Goal: Find specific page/section: Find specific page/section

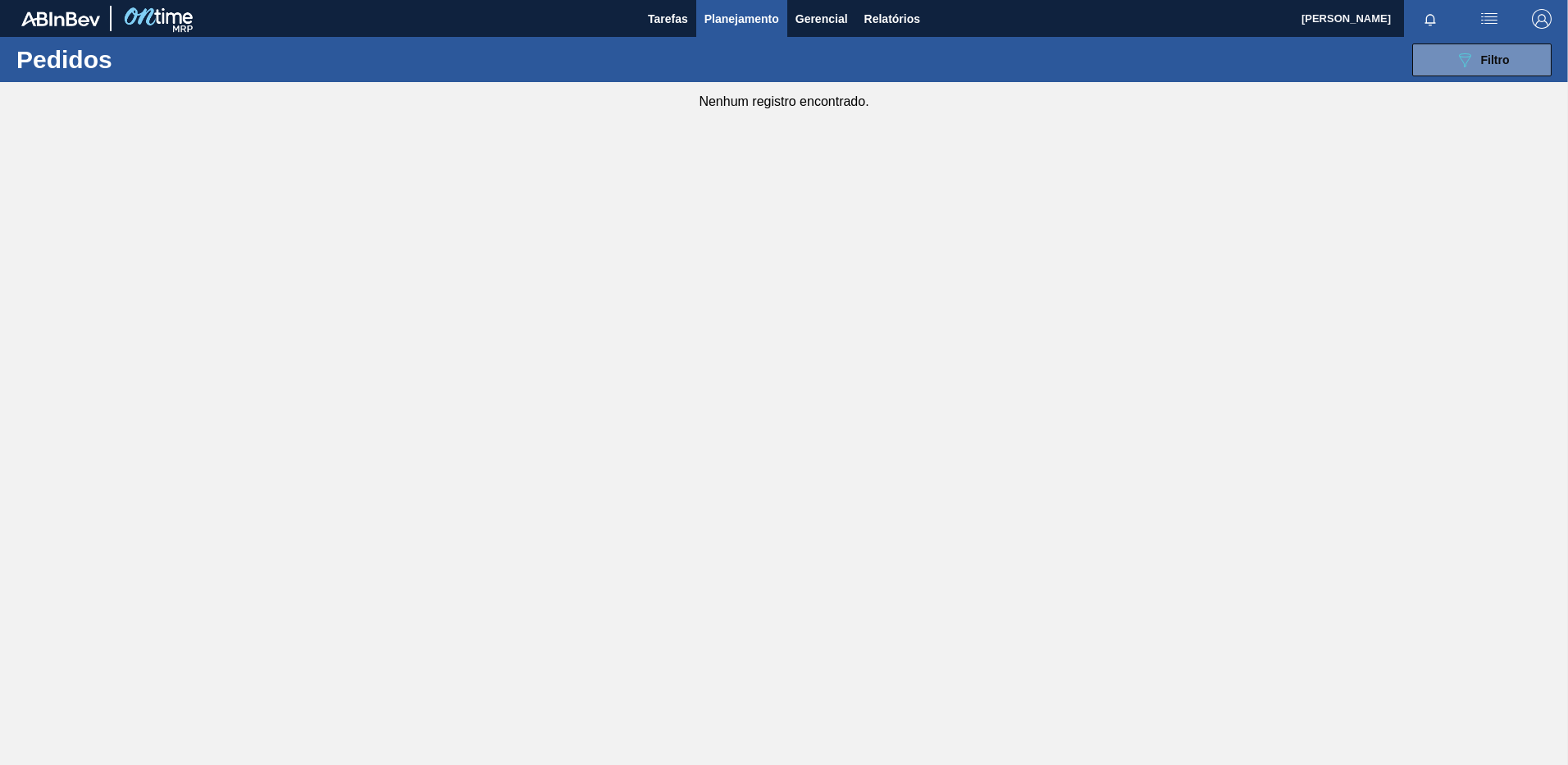
drag, startPoint x: 0, startPoint y: 0, endPoint x: 1492, endPoint y: 66, distance: 1493.5
click at [1483, 80] on div "089F7B8B-B2A5-4AFE-B5C0-19BA573D28AC Filtro Código Pedido Portal Códido PO SAP …" at bounding box center [910, 59] width 1298 height 50
click at [1492, 62] on span "Filtro" at bounding box center [1496, 60] width 29 height 14
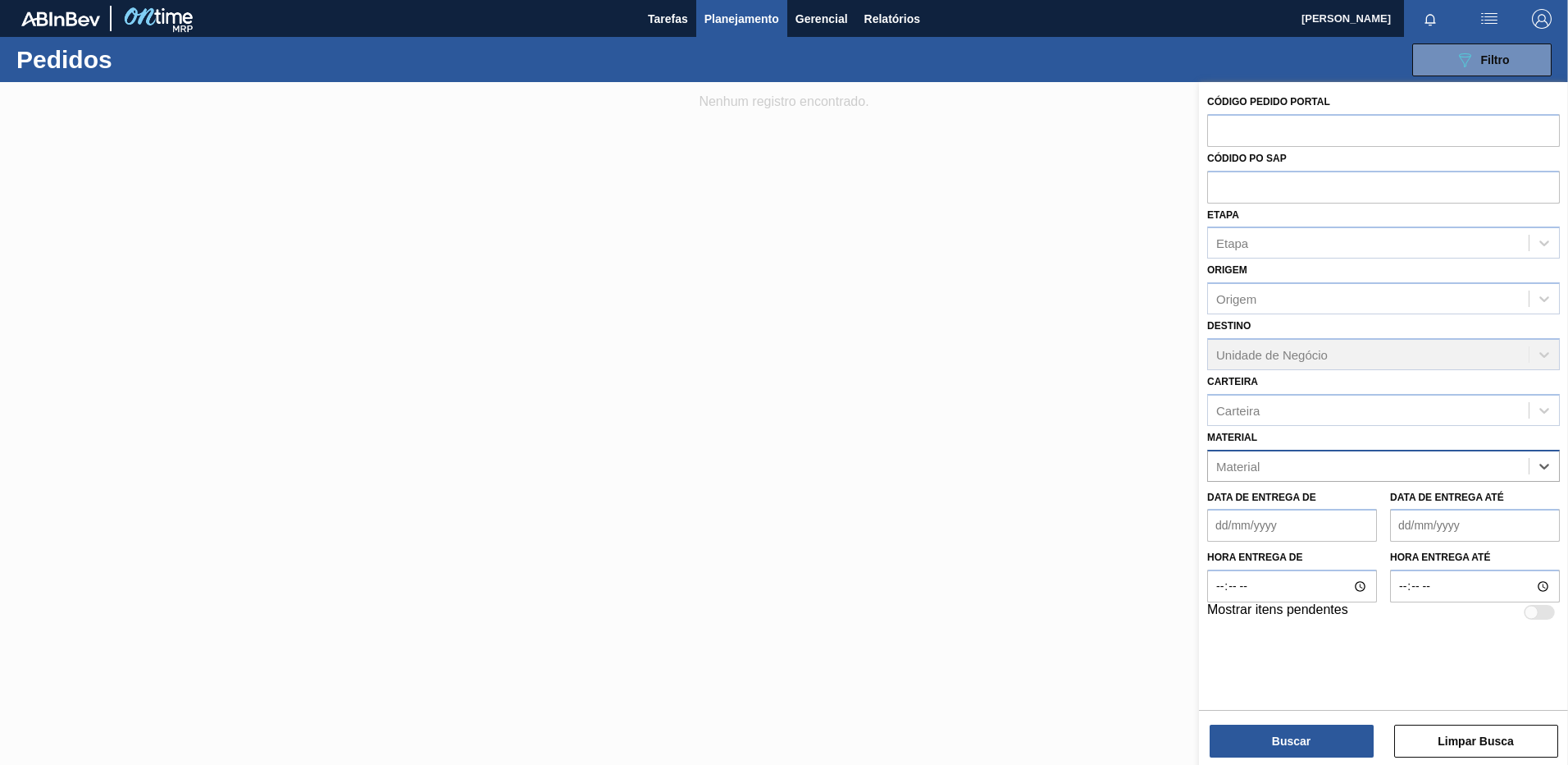
paste input "20005590"
type input "20005590"
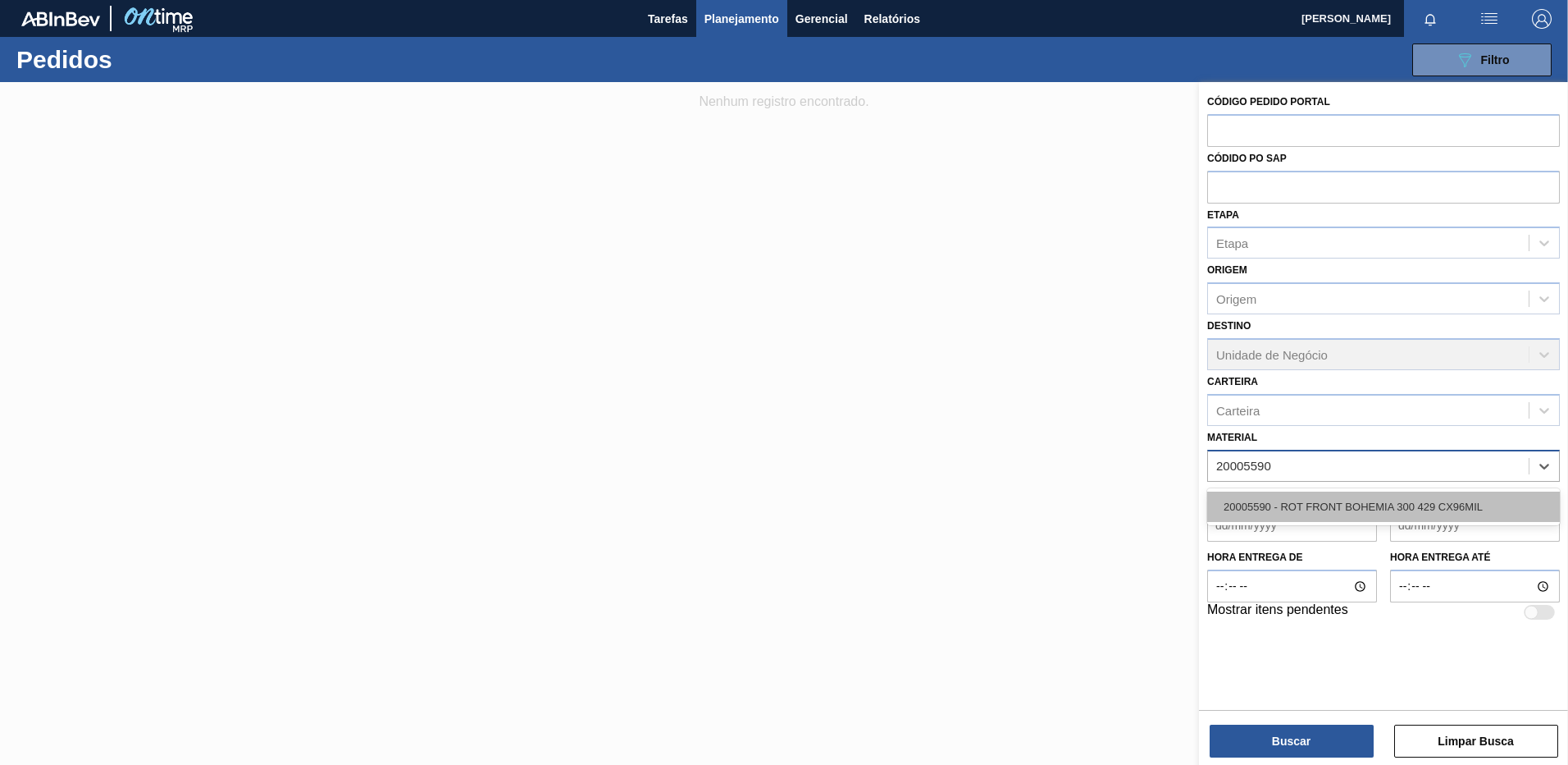
click at [1415, 504] on div "20005590 - ROT FRONT BOHEMIA 300 429 CX96MIL" at bounding box center [1383, 506] width 353 height 30
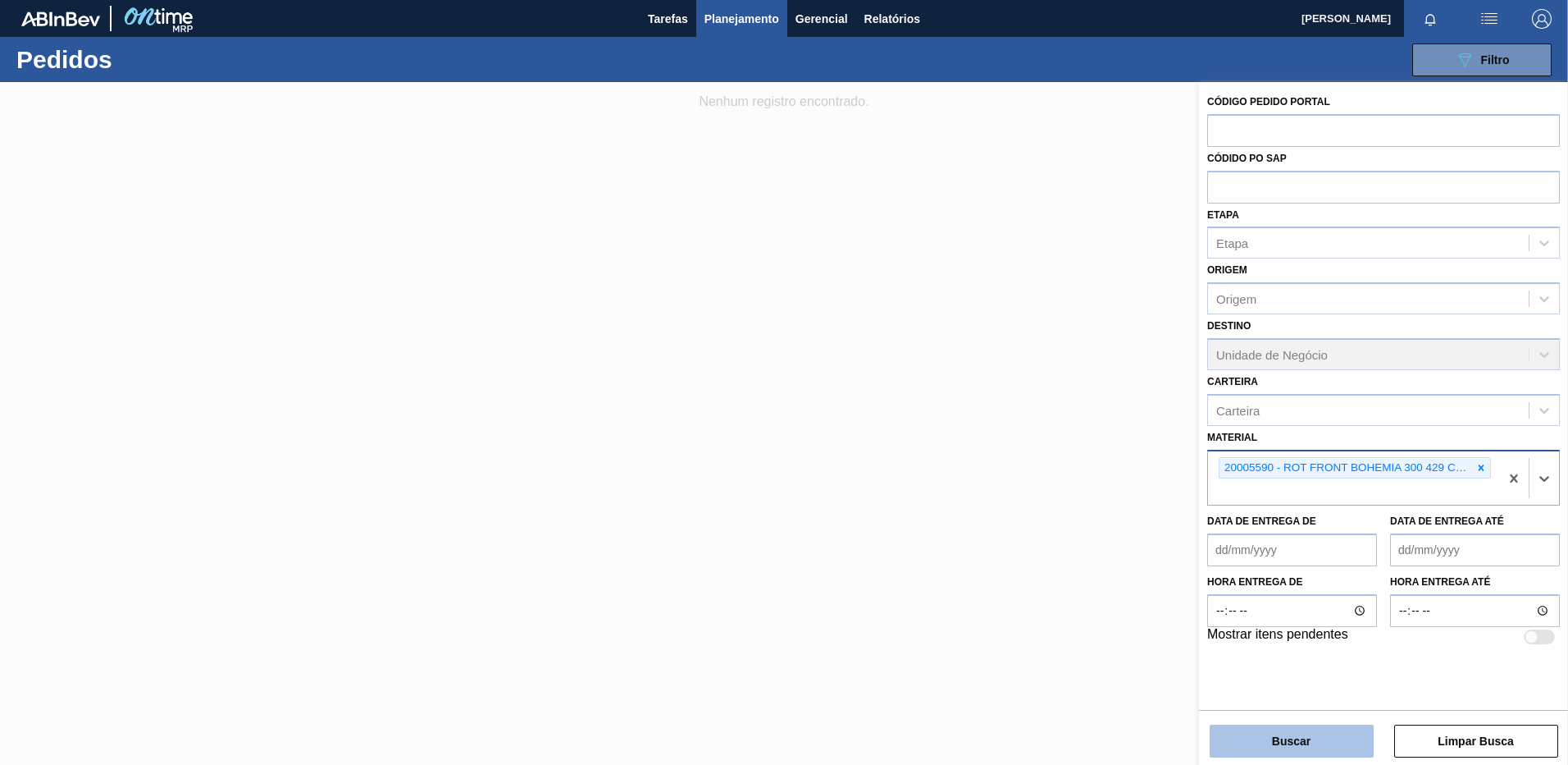
click at [1327, 730] on button "Buscar" at bounding box center [1291, 741] width 164 height 33
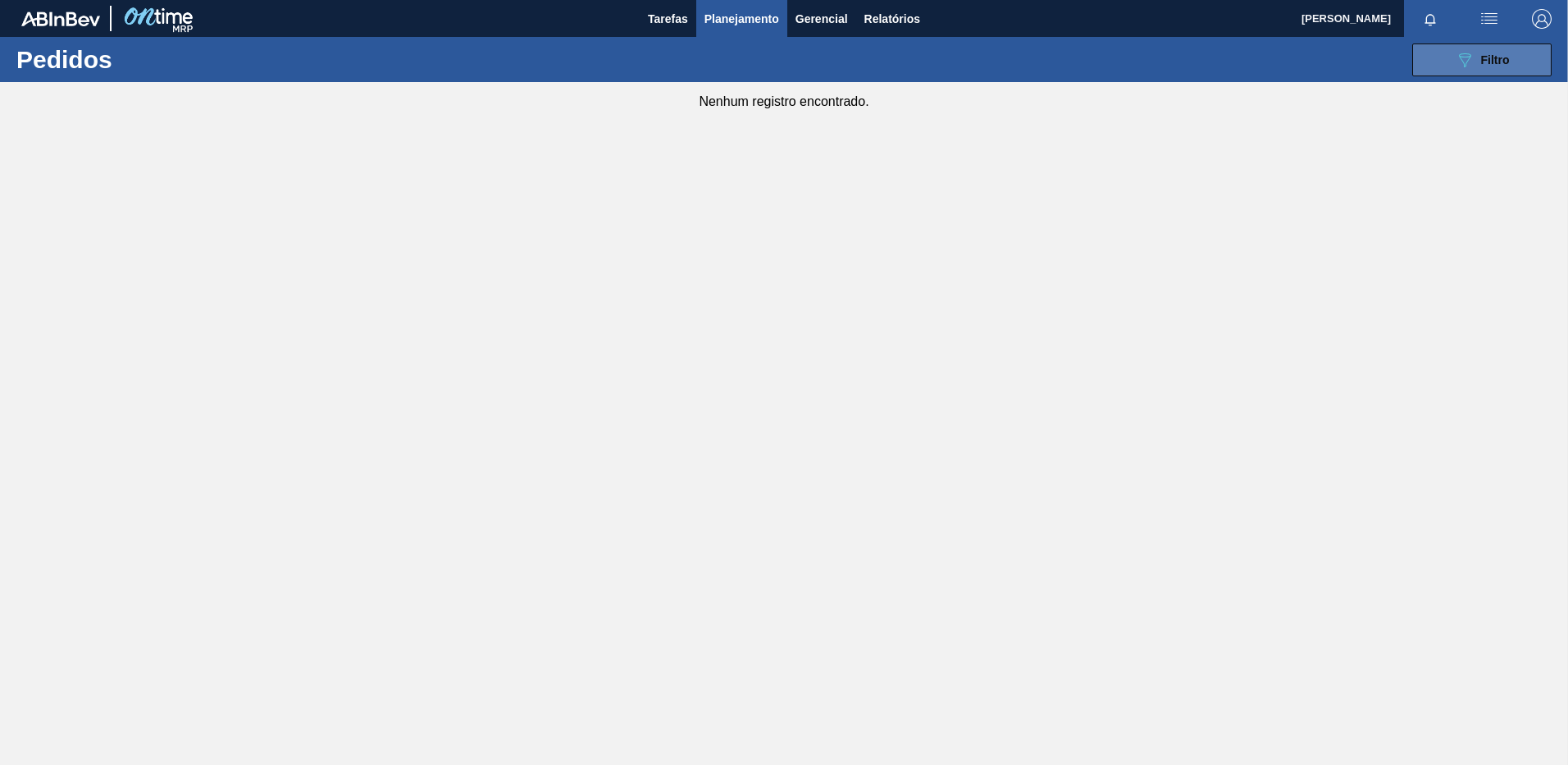
click at [1468, 65] on icon "089F7B8B-B2A5-4AFE-B5C0-19BA573D28AC" at bounding box center [1465, 60] width 19 height 19
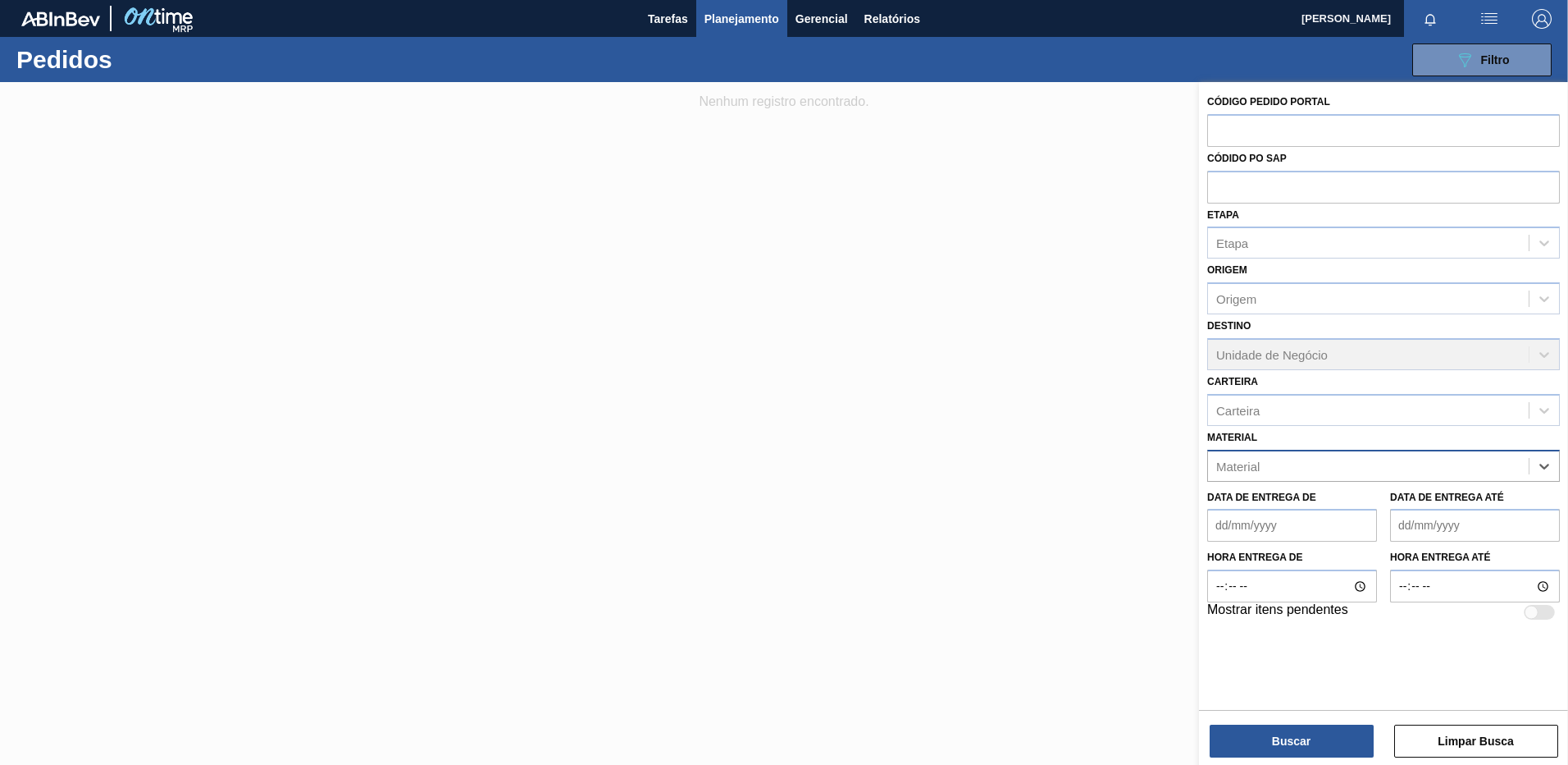
paste input "20005476"
type input "20005476"
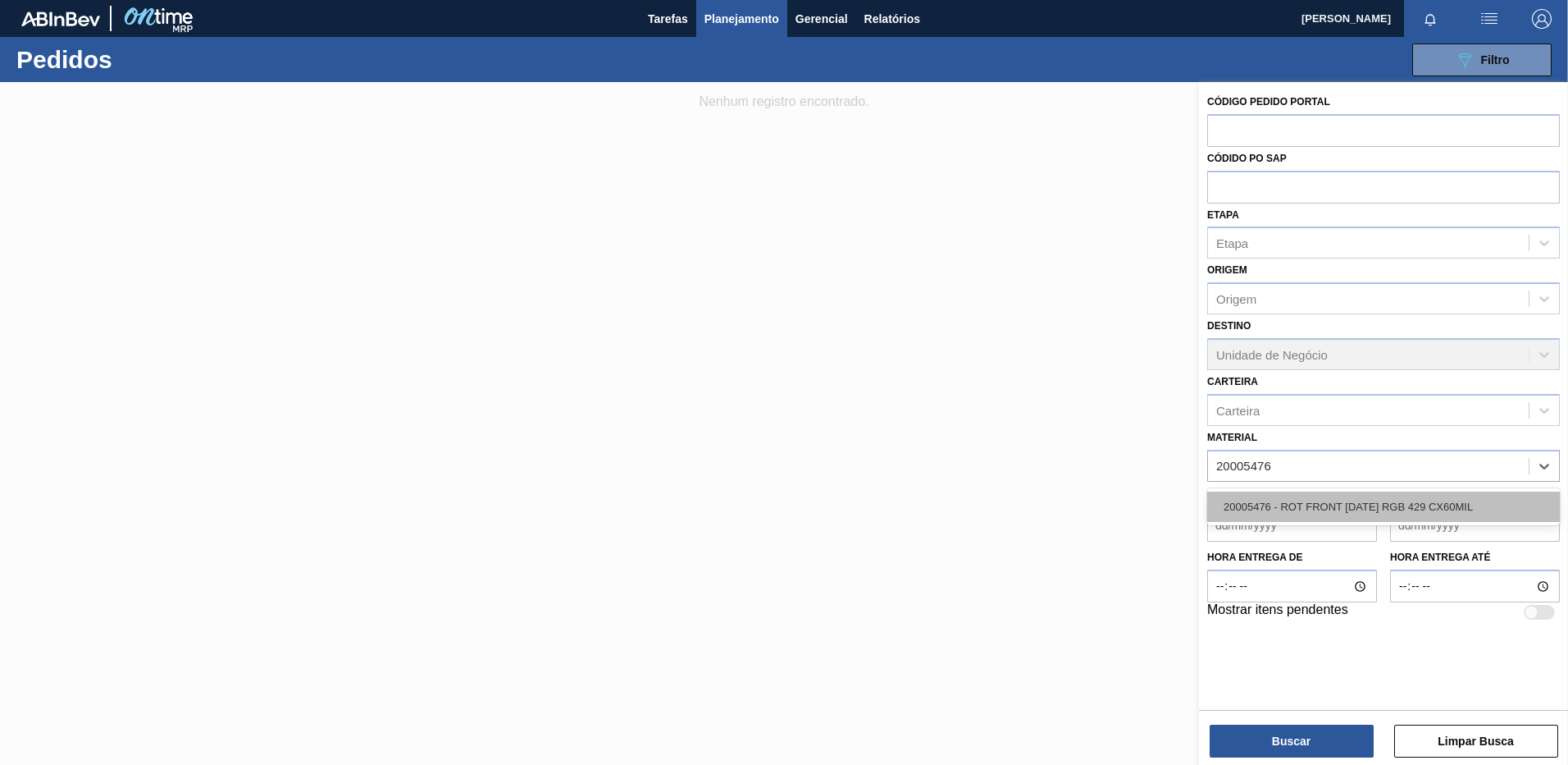
click at [1445, 515] on div "20005476 - ROT FRONT [DATE] RGB 429 CX60MIL" at bounding box center [1383, 506] width 353 height 30
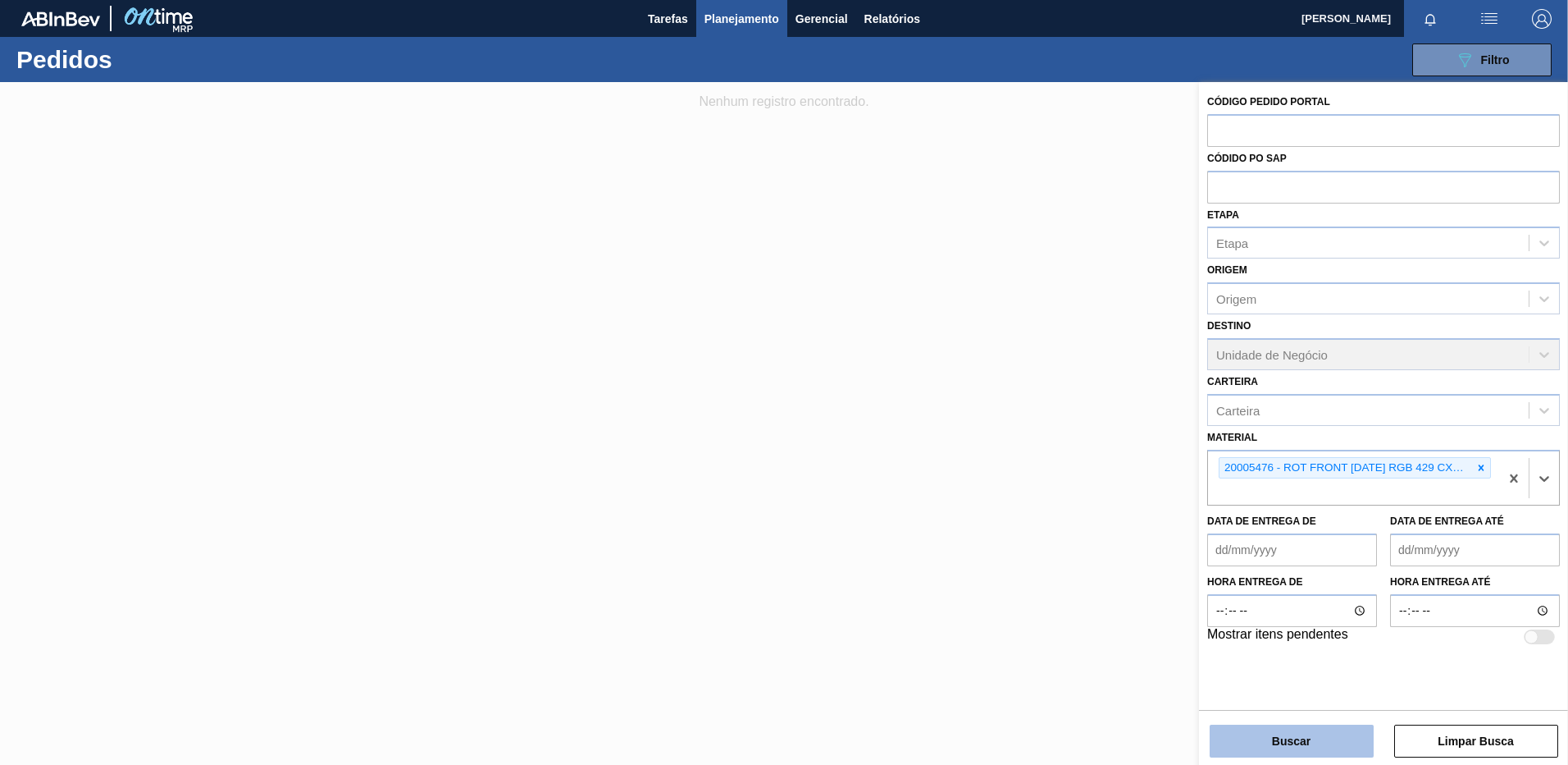
click at [1330, 735] on button "Buscar" at bounding box center [1291, 741] width 164 height 33
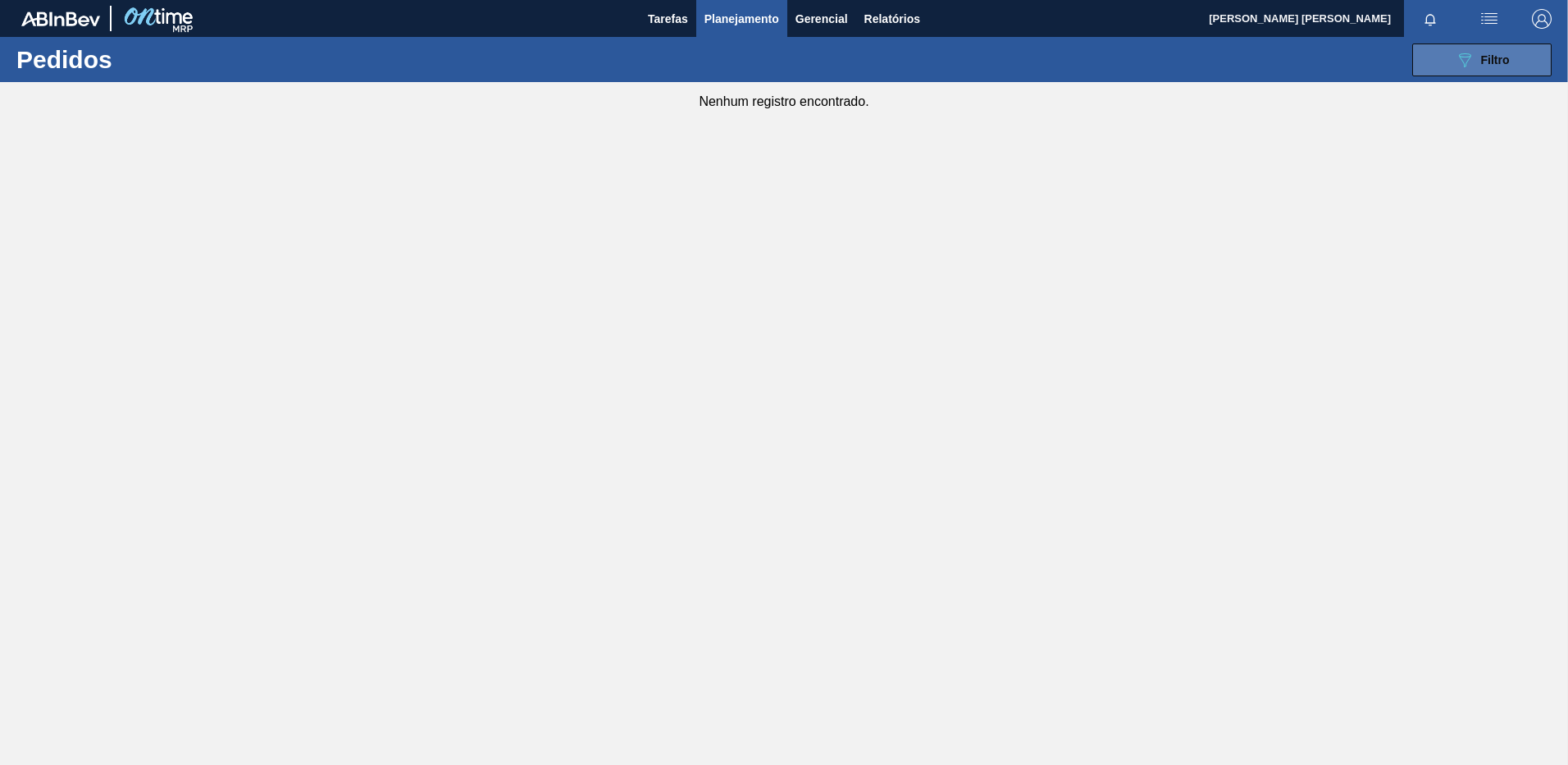
click at [1454, 49] on button "089F7B8B-B2A5-4AFE-B5C0-19BA573D28AC Filtro" at bounding box center [1483, 60] width 140 height 33
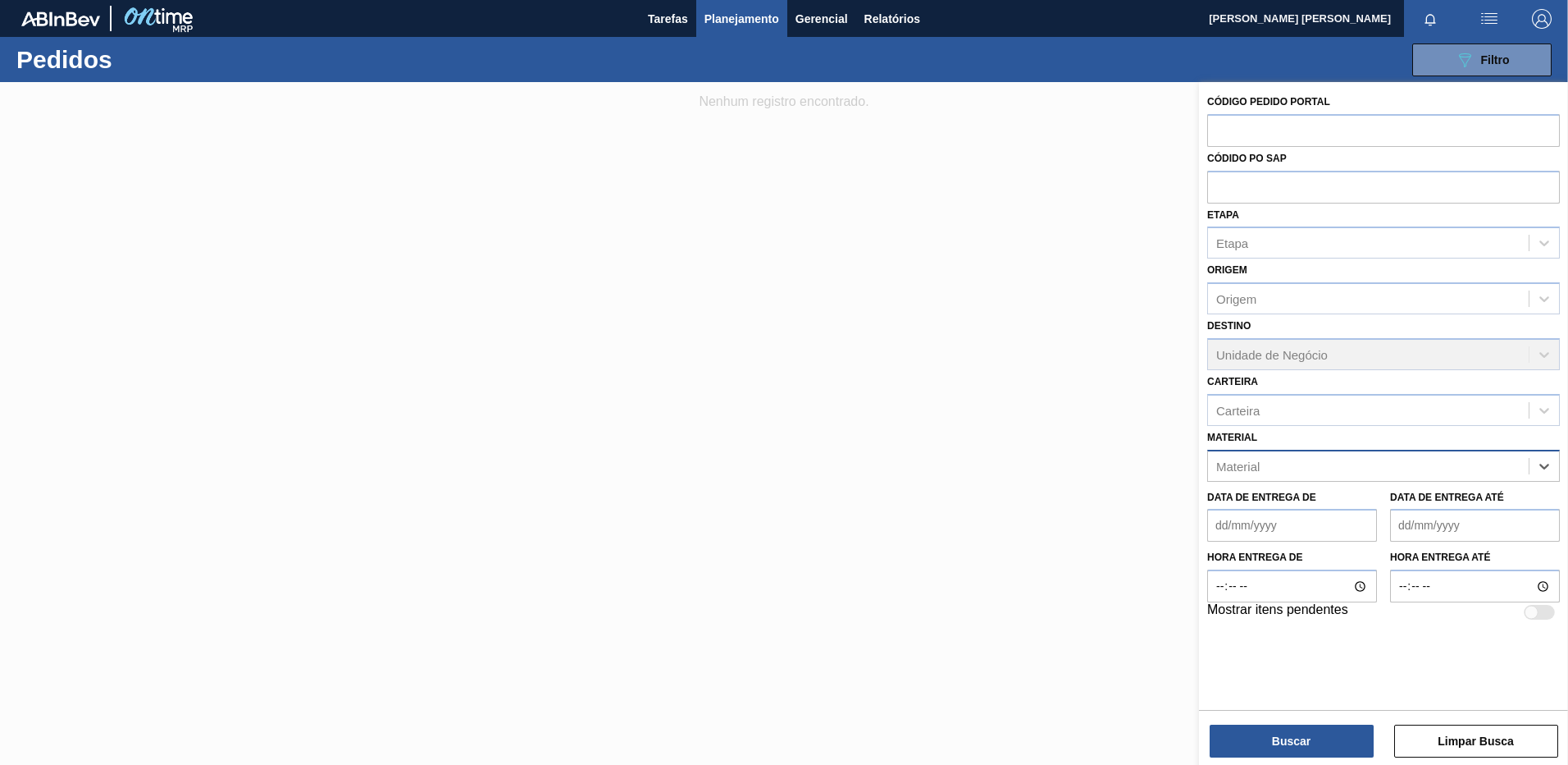
paste input "30003203"
type input "30003203"
click at [1398, 501] on div "30003203 - LUPULO Amar. Pellet REG Nugget" at bounding box center [1383, 506] width 353 height 30
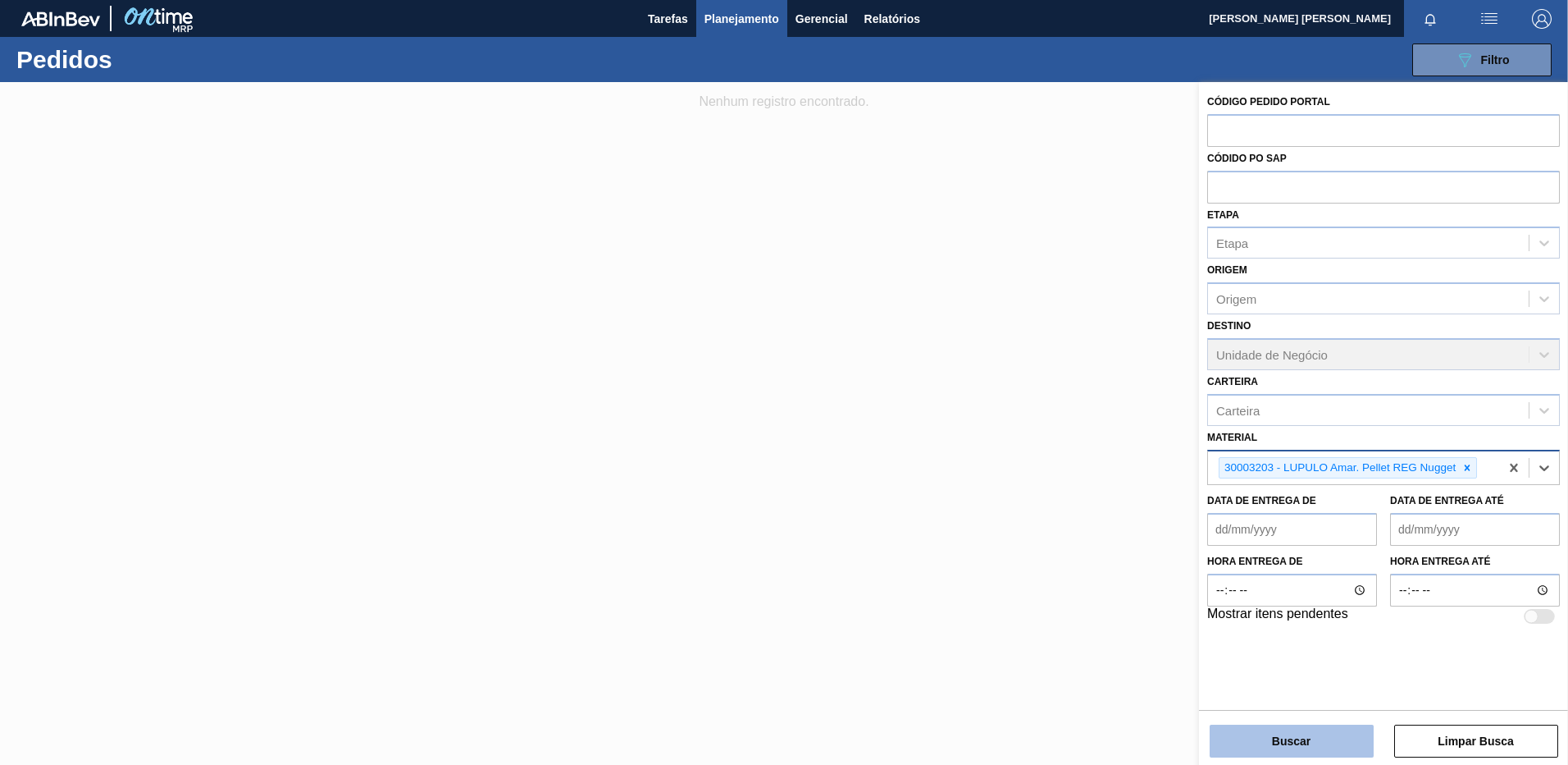
click at [1340, 731] on button "Buscar" at bounding box center [1291, 741] width 164 height 33
